Goal: Check status

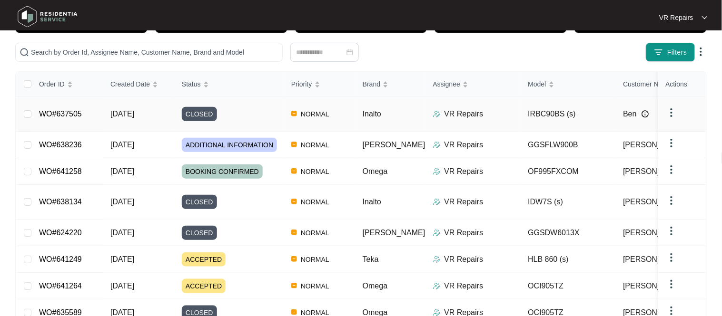
scroll to position [93, 0]
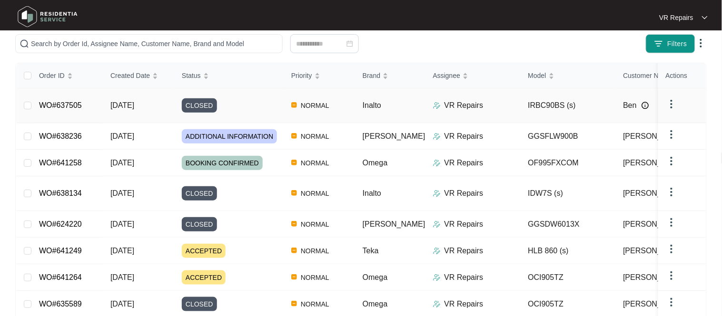
click at [82, 106] on td "WO#637505" at bounding box center [66, 105] width 71 height 35
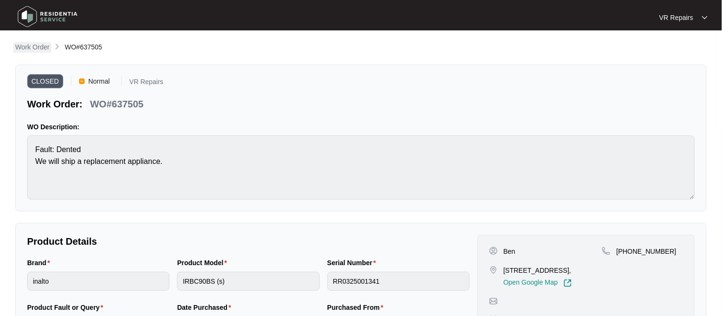
click at [39, 46] on p "Work Order" at bounding box center [32, 47] width 34 height 10
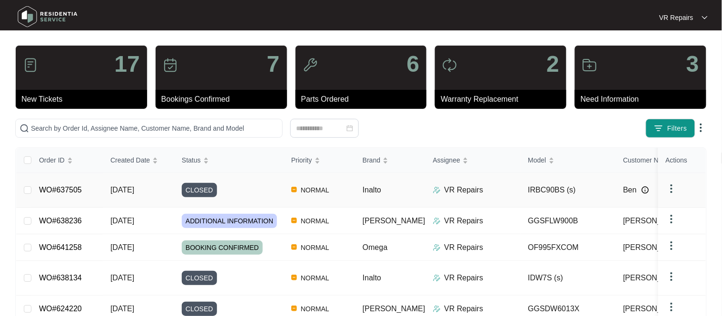
scroll to position [72, 0]
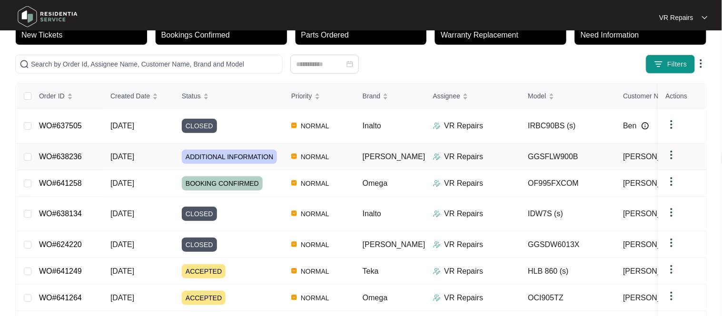
click at [78, 161] on link "WO#638236" at bounding box center [60, 157] width 43 height 8
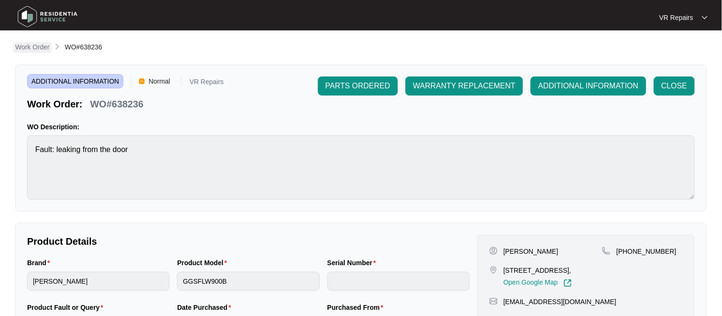
click at [39, 47] on p "Work Order" at bounding box center [32, 47] width 34 height 10
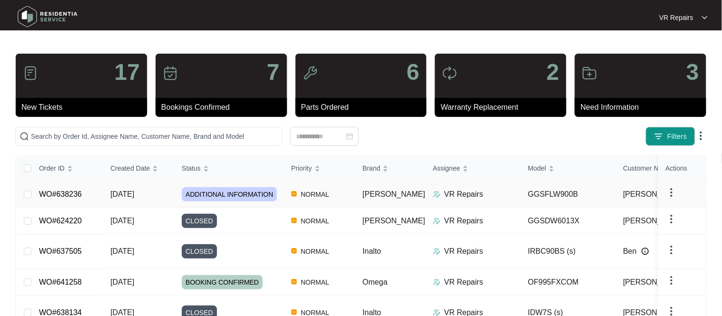
click at [82, 197] on td "WO#638236" at bounding box center [66, 194] width 71 height 27
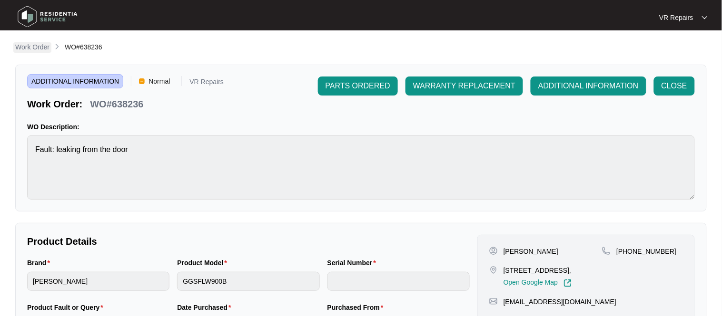
click at [44, 49] on p "Work Order" at bounding box center [32, 47] width 34 height 10
